Goal: Task Accomplishment & Management: Manage account settings

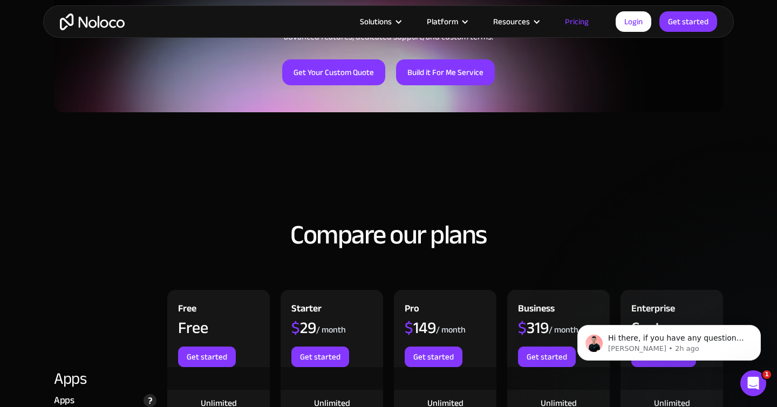
scroll to position [869, 0]
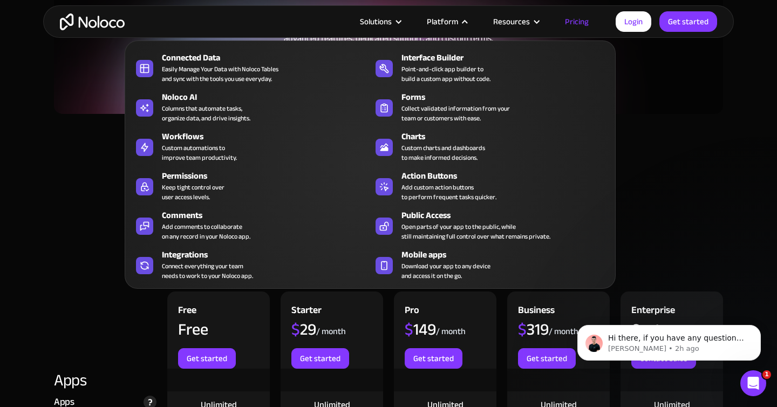
click at [455, 23] on div "Platform" at bounding box center [442, 22] width 31 height 14
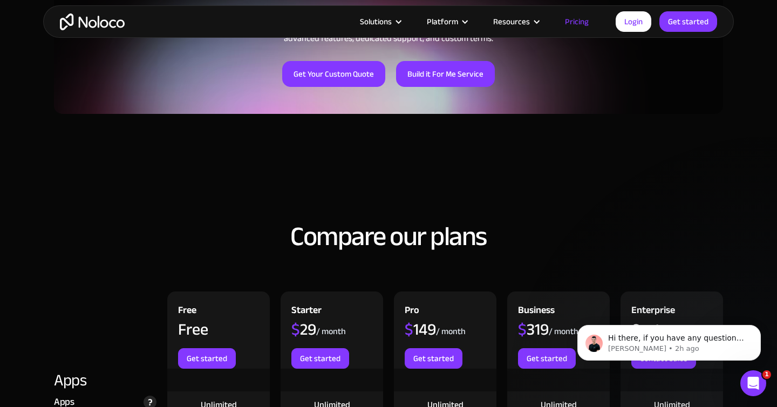
click at [455, 22] on div "Platform" at bounding box center [442, 22] width 31 height 14
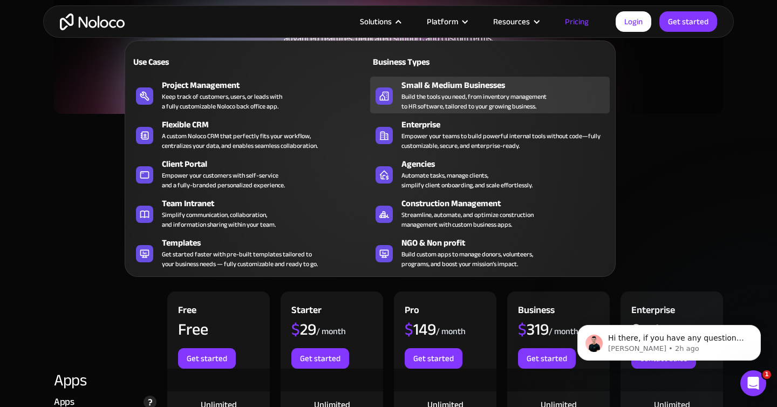
click at [445, 98] on div "Build the tools you need, from inventory management to HR software, tailored to…" at bounding box center [474, 101] width 145 height 19
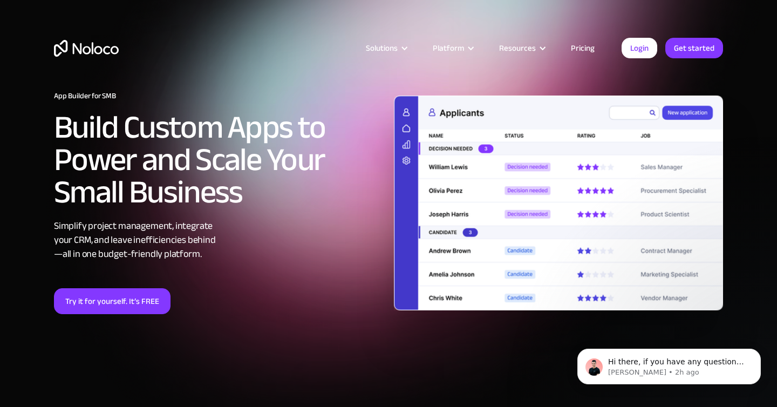
scroll to position [1, 0]
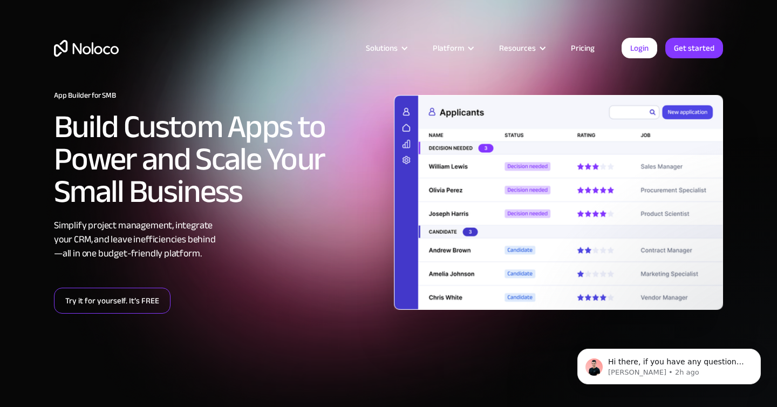
click at [131, 304] on link "Try it for yourself. It’s FREE" at bounding box center [112, 301] width 117 height 26
click at [90, 308] on link "Try it for yourself. It’s FREE" at bounding box center [112, 301] width 117 height 26
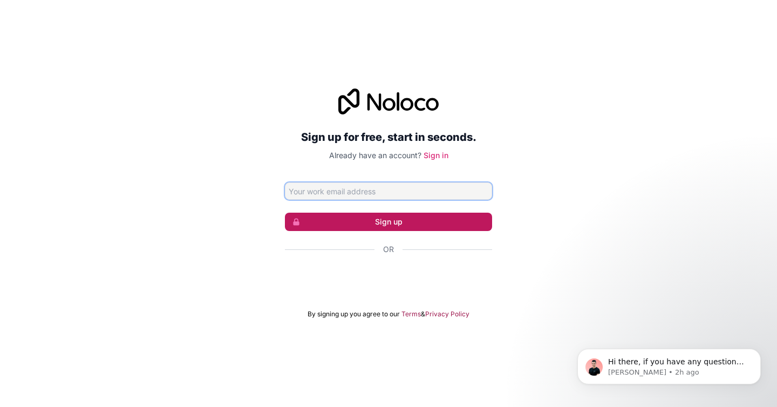
type input "[EMAIL_ADDRESS][DOMAIN_NAME]"
click at [389, 222] on button "Sign up" at bounding box center [388, 222] width 207 height 18
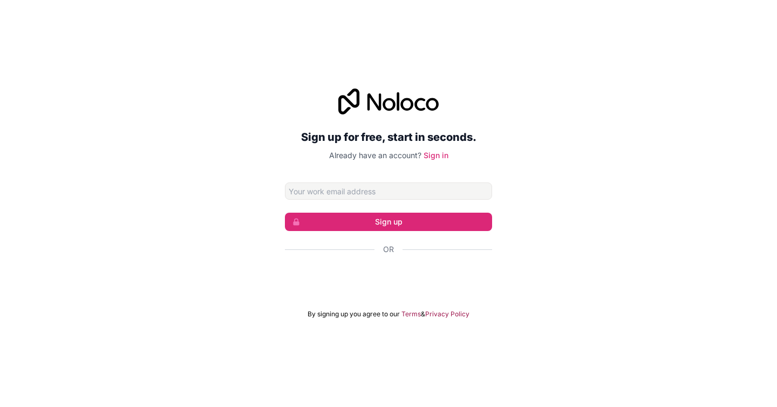
type input "[EMAIL_ADDRESS][DOMAIN_NAME]"
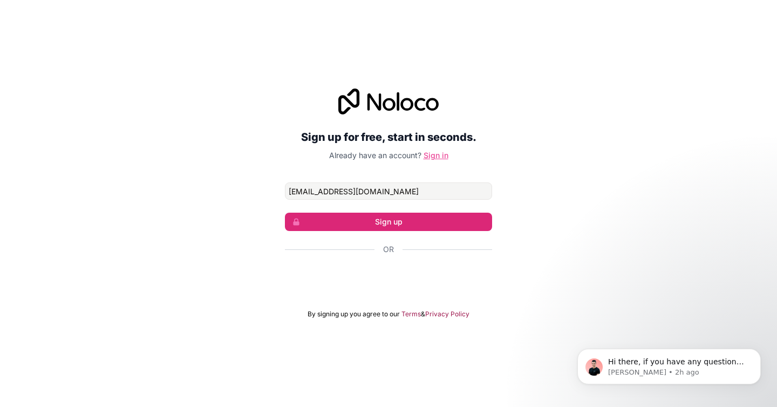
click at [429, 153] on link "Sign in" at bounding box center [436, 155] width 25 height 9
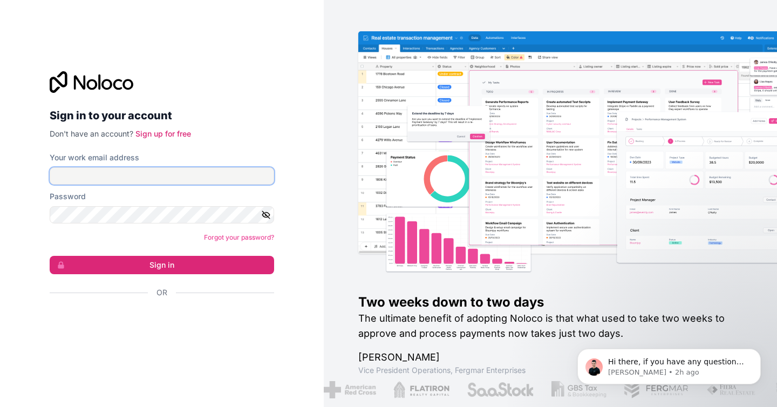
click at [196, 178] on input "Your work email address" at bounding box center [162, 175] width 225 height 17
type input "[EMAIL_ADDRESS][DOMAIN_NAME]"
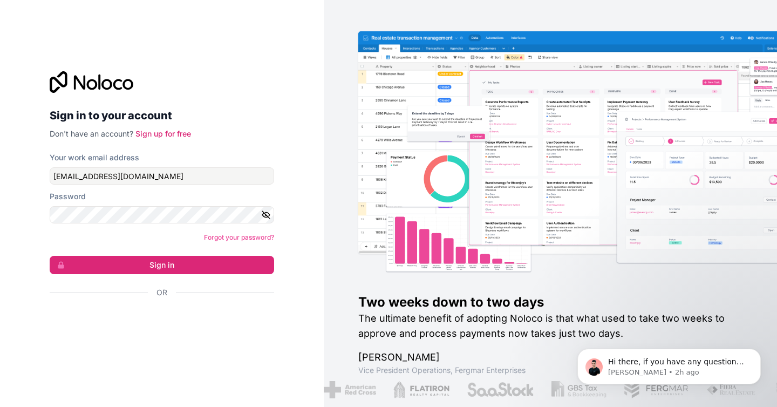
click at [266, 216] on icon "button" at bounding box center [266, 214] width 8 height 5
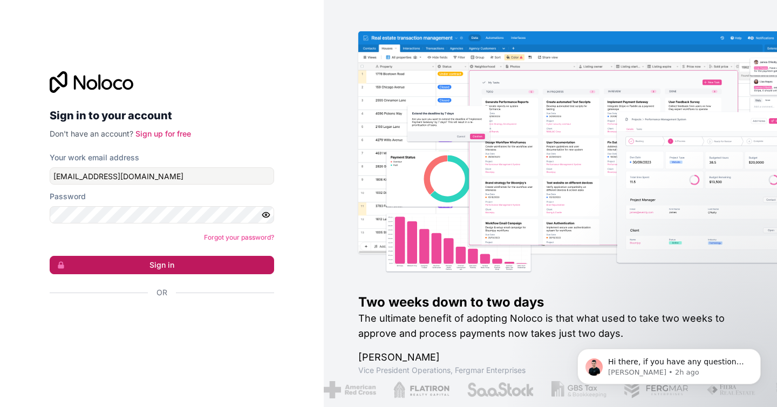
click at [191, 265] on button "Sign in" at bounding box center [162, 265] width 225 height 18
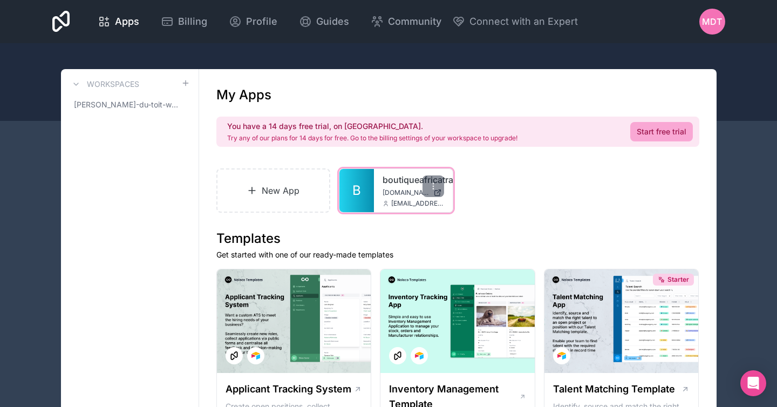
click at [377, 188] on div "boutiqueafricatravel [DOMAIN_NAME] [EMAIL_ADDRESS][DOMAIN_NAME]" at bounding box center [413, 190] width 79 height 43
click at [356, 196] on span "B" at bounding box center [357, 190] width 9 height 17
